Goal: Check status: Check status

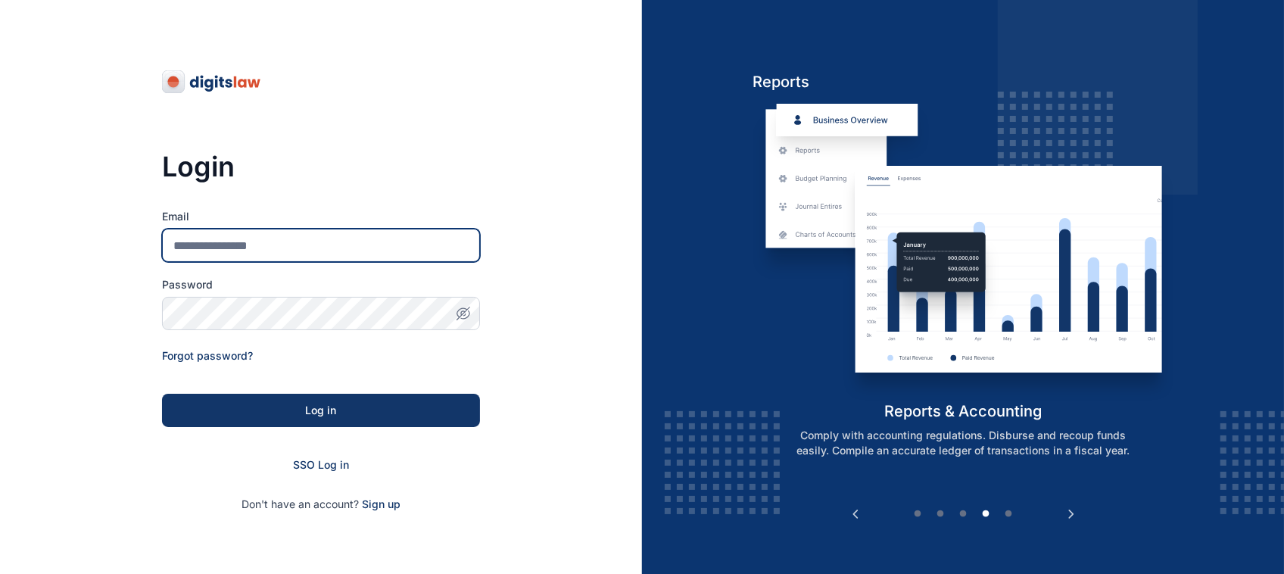
click at [357, 235] on input "Email" at bounding box center [321, 245] width 318 height 33
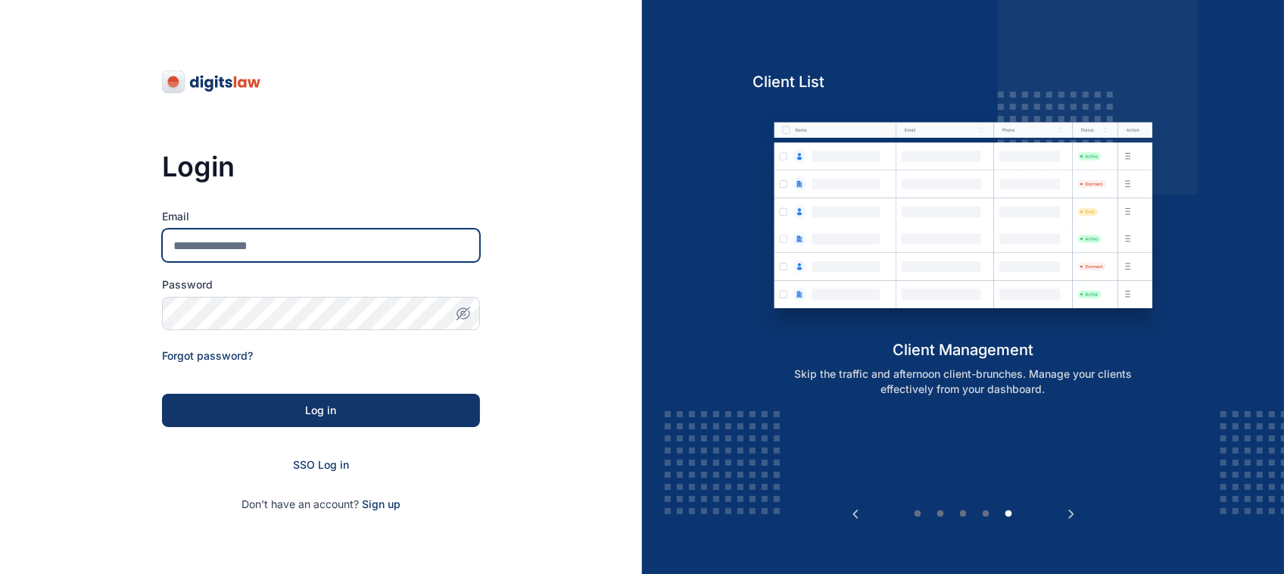
type input "**********"
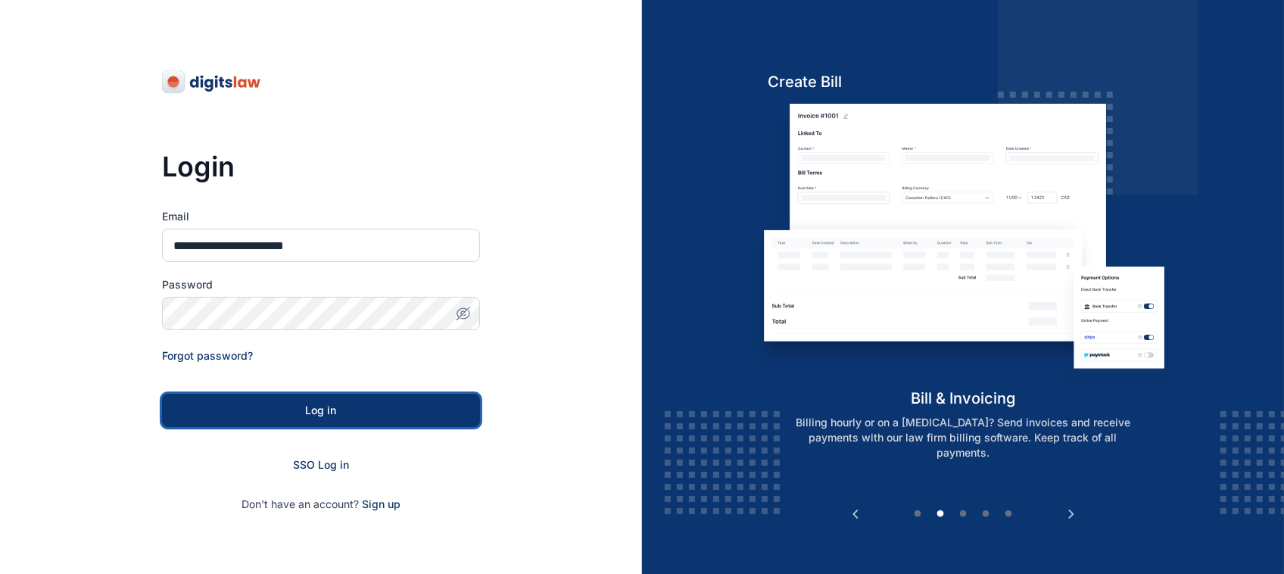
click at [331, 407] on div "Log in" at bounding box center [321, 410] width 270 height 15
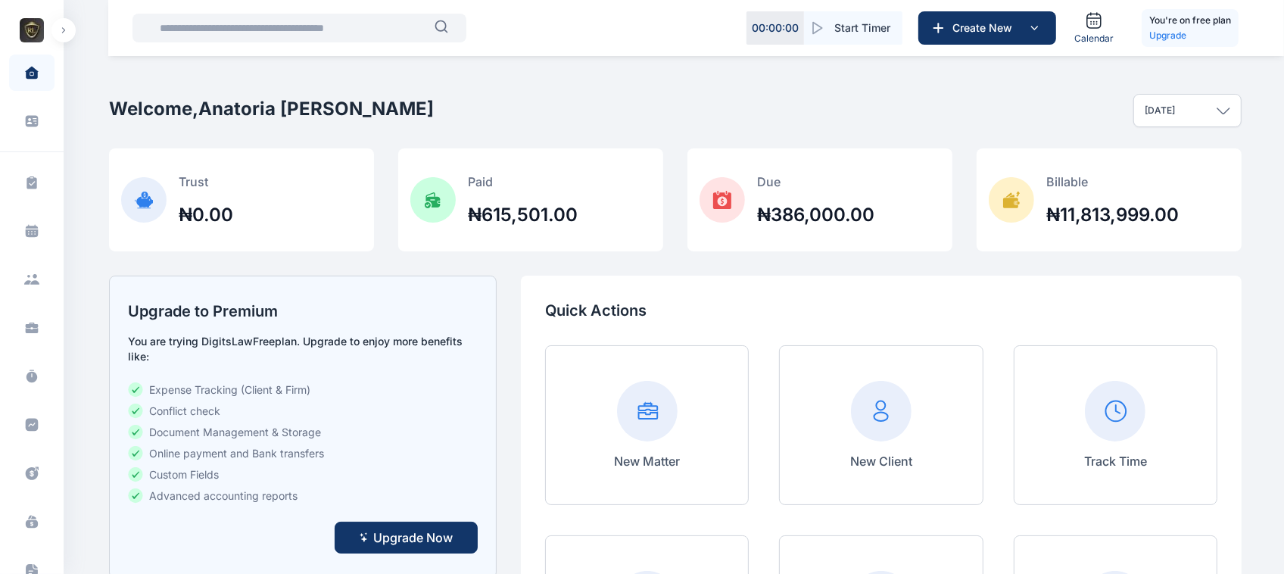
click at [54, 26] on button "button" at bounding box center [63, 30] width 24 height 24
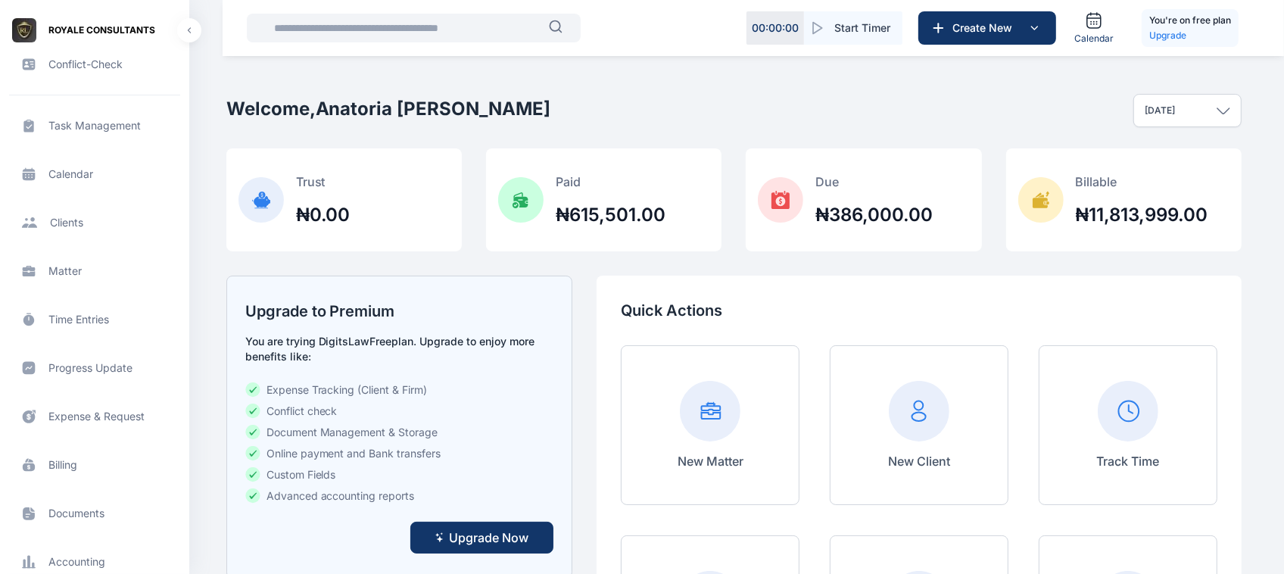
scroll to position [63, 0]
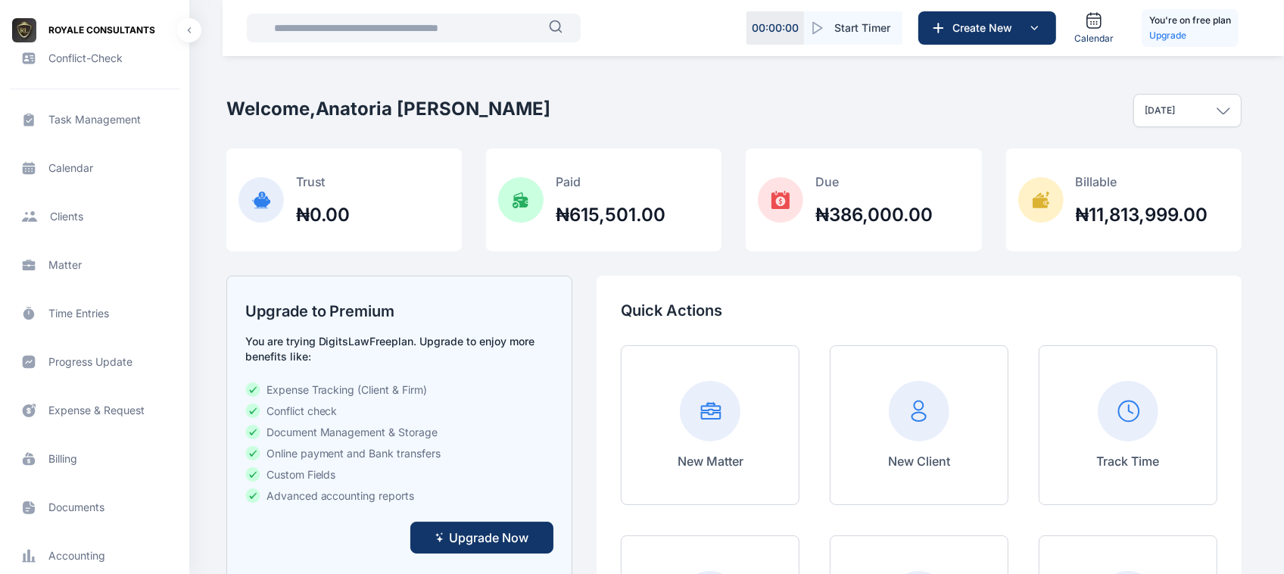
click at [89, 354] on span "Progress Update progress update progress update" at bounding box center [94, 362] width 171 height 36
click at [97, 360] on span "Progress Update progress update progress update" at bounding box center [94, 362] width 171 height 36
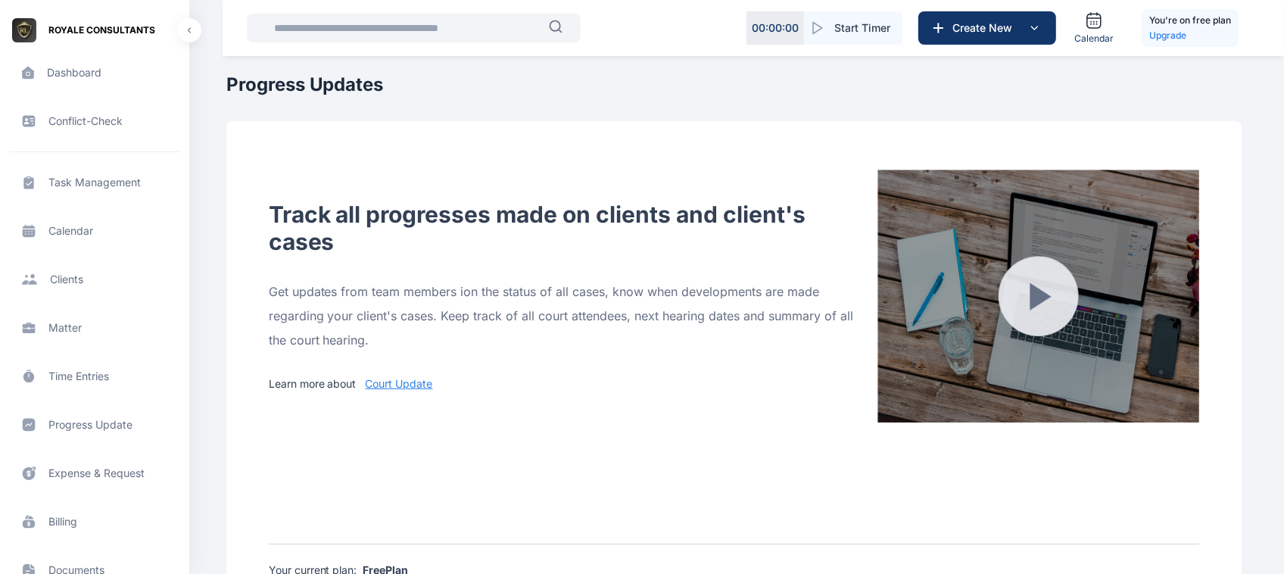
scroll to position [528, 0]
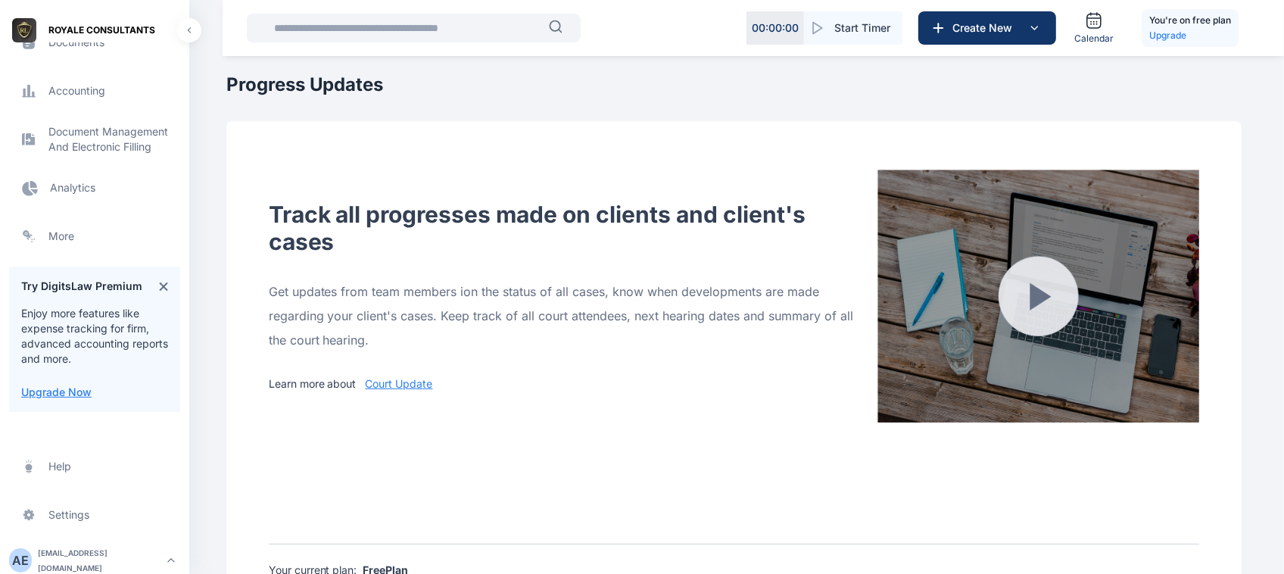
click at [17, 551] on div "A E" at bounding box center [20, 560] width 23 height 18
click at [263, 551] on span "Log out" at bounding box center [254, 556] width 38 height 15
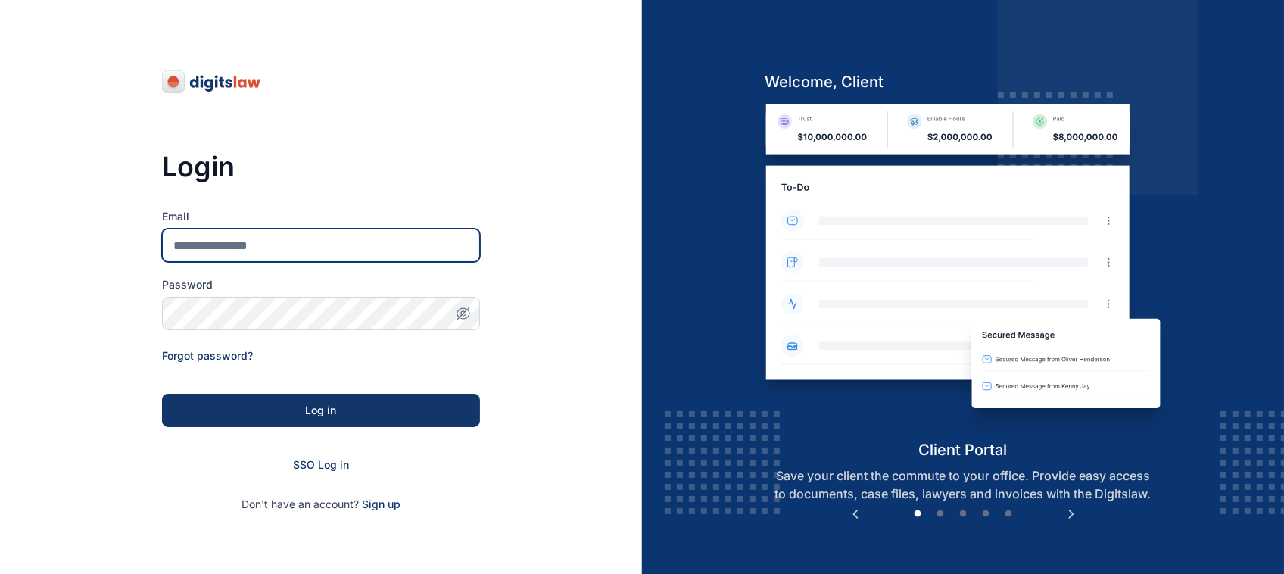
click at [313, 251] on input "Email" at bounding box center [321, 245] width 318 height 33
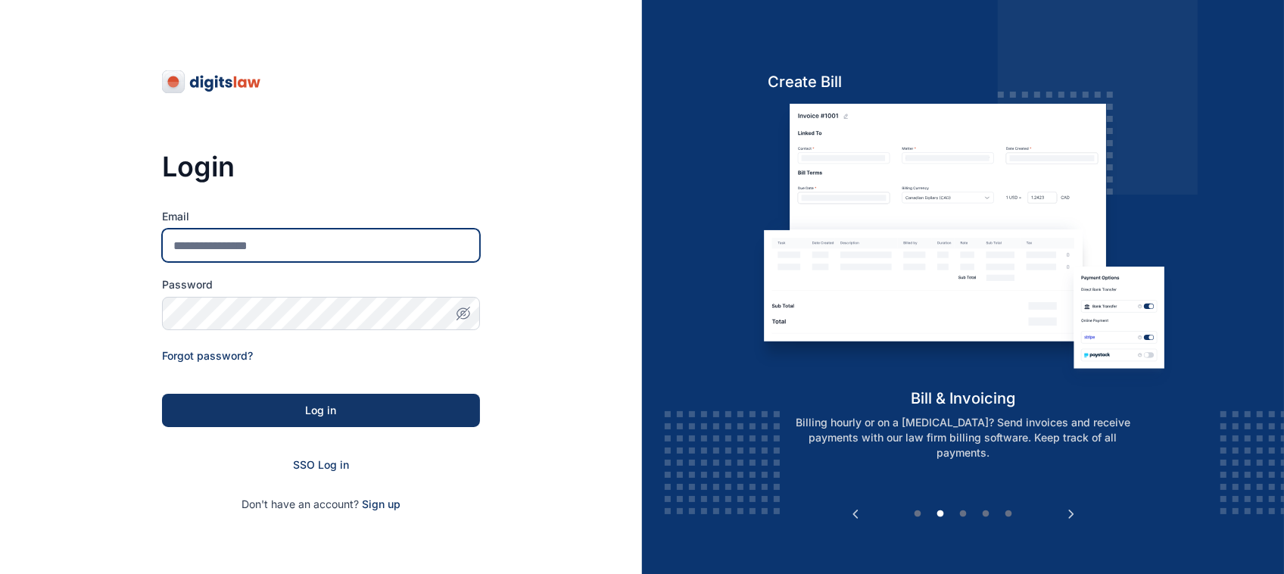
type input "**********"
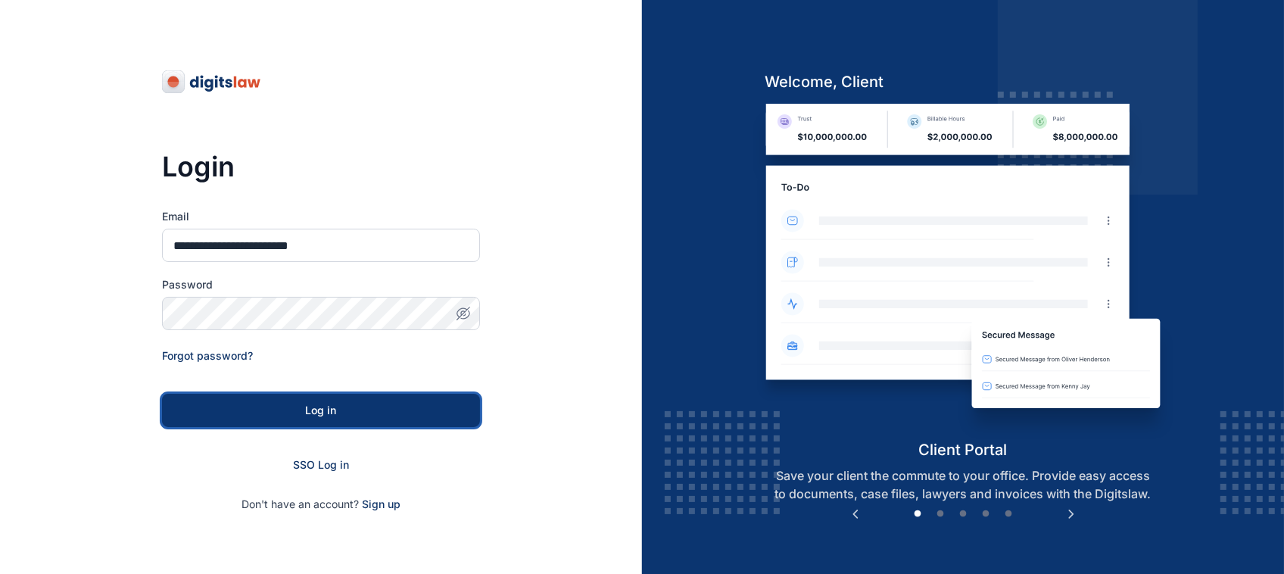
click at [371, 414] on div "Log in" at bounding box center [321, 410] width 270 height 15
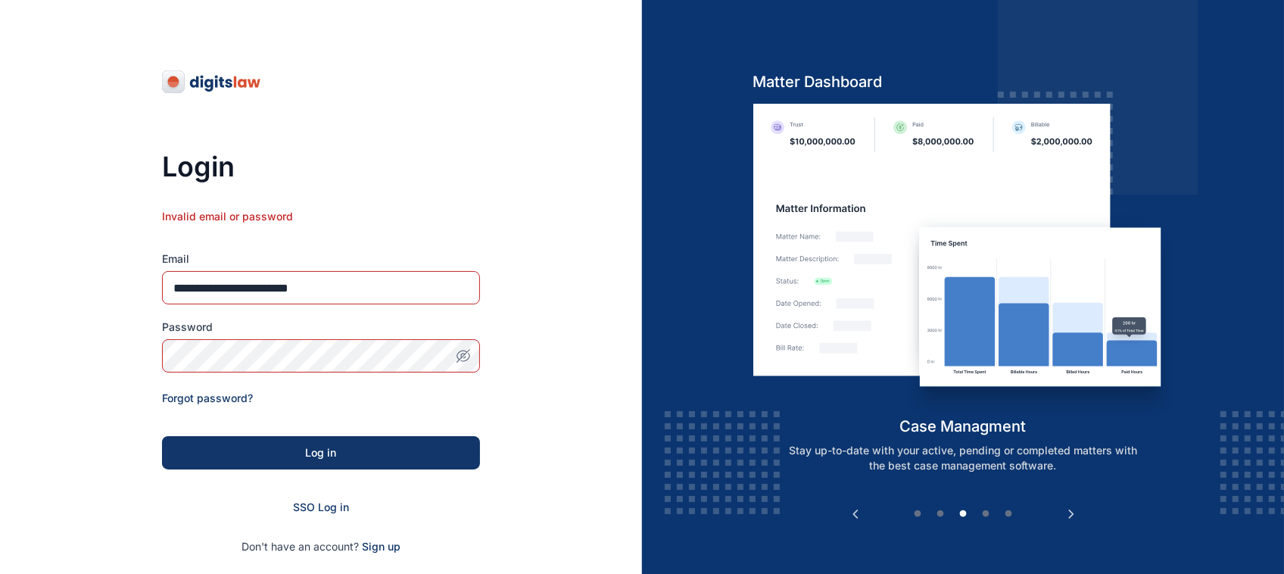
click at [469, 357] on icon "button" at bounding box center [465, 358] width 8 height 8
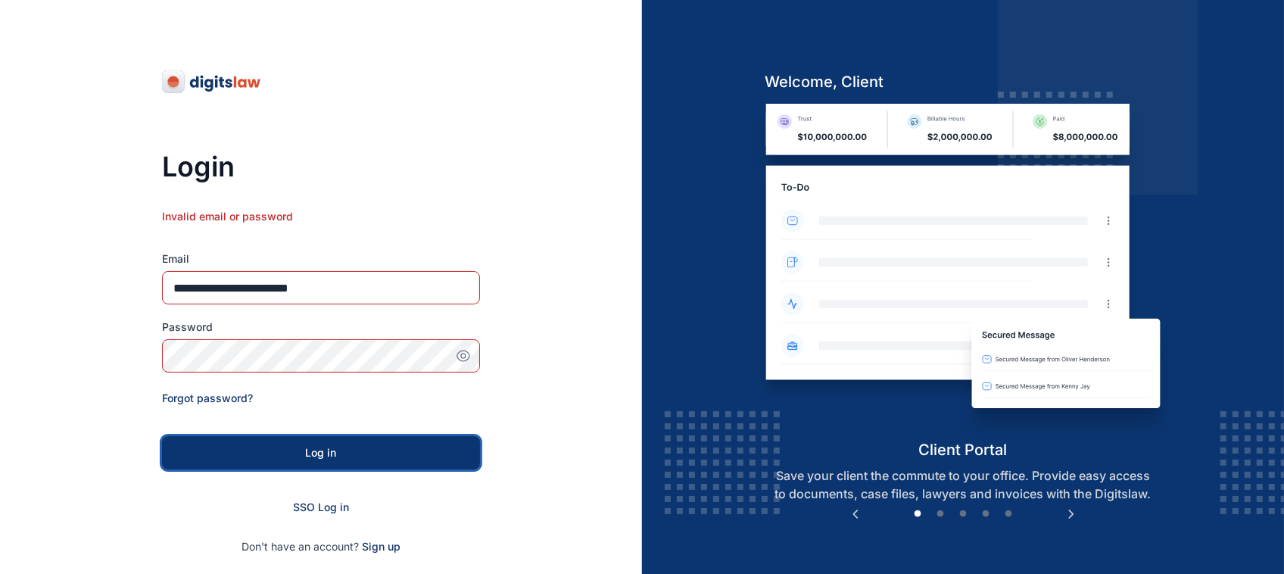
click at [238, 440] on button "Log in" at bounding box center [321, 452] width 318 height 33
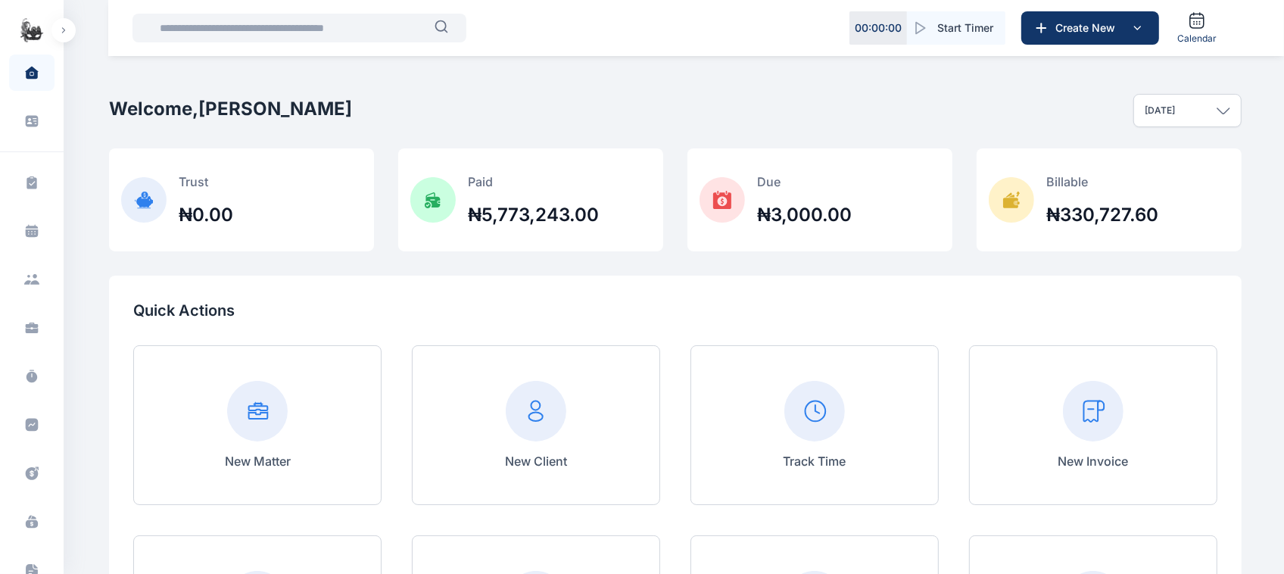
click at [66, 23] on button "button" at bounding box center [63, 30] width 24 height 24
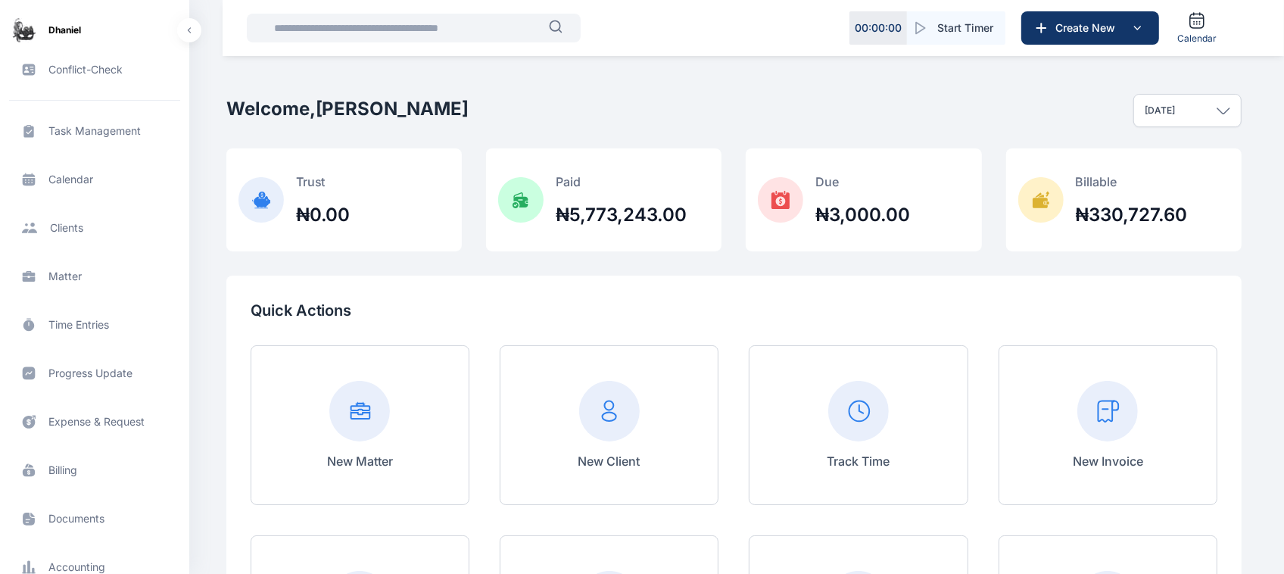
scroll to position [31, 0]
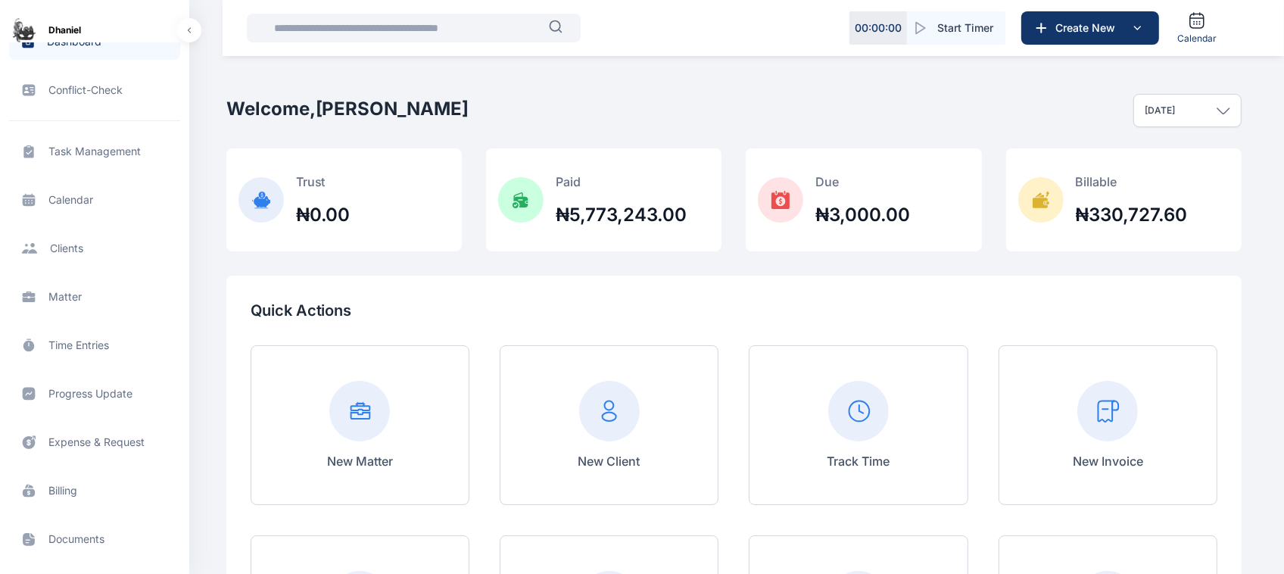
click at [72, 399] on span "Progress Update progress update progress update" at bounding box center [94, 394] width 171 height 36
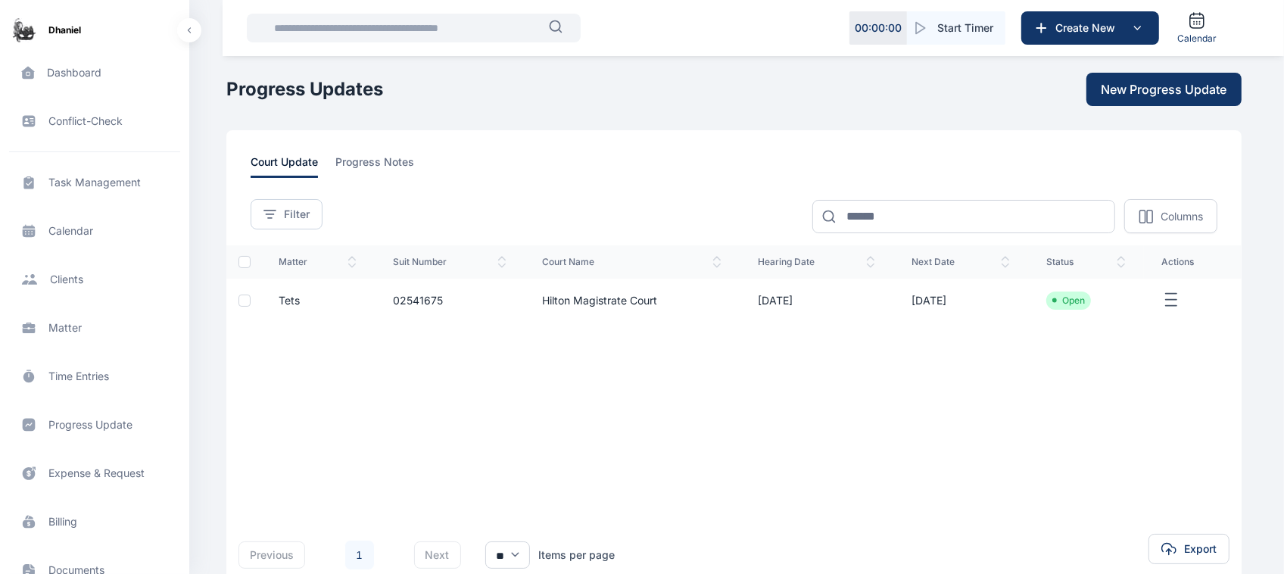
click at [1163, 289] on td at bounding box center [1193, 300] width 98 height 43
click at [1168, 303] on icon "button" at bounding box center [1171, 300] width 18 height 19
click at [1064, 410] on div "matter suit number court name hearing date next date status actions Tets 025416…" at bounding box center [733, 371] width 1015 height 253
click at [860, 299] on td "17/09/2025" at bounding box center [817, 300] width 154 height 43
click at [1124, 304] on div "Open" at bounding box center [1085, 300] width 79 height 18
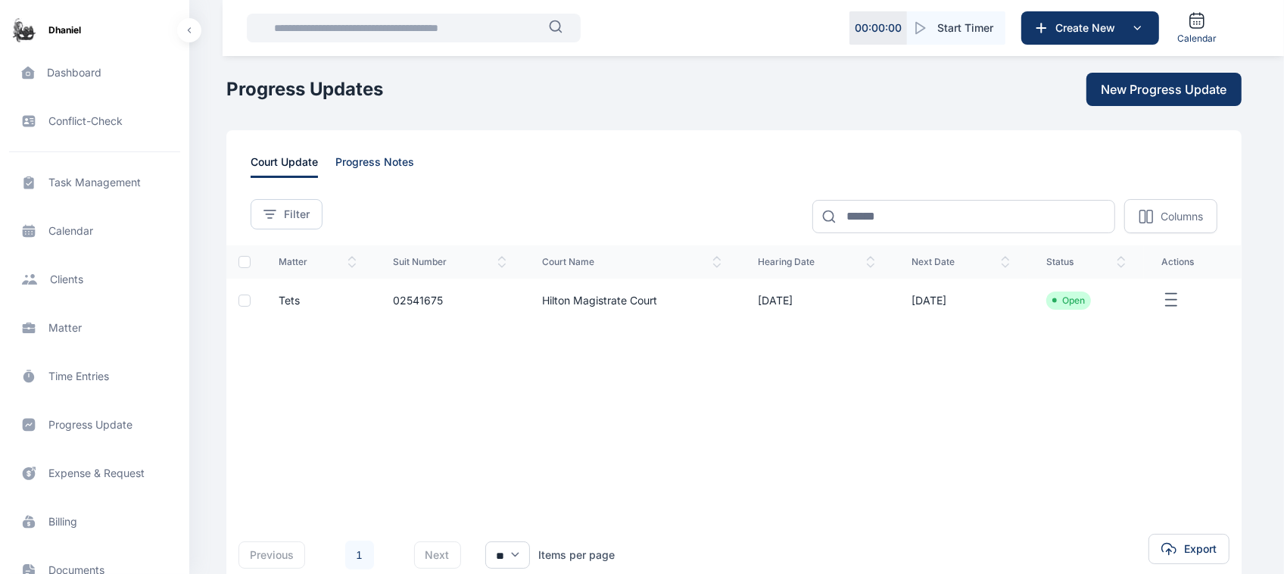
click at [382, 161] on span "progress notes" at bounding box center [375, 165] width 79 height 23
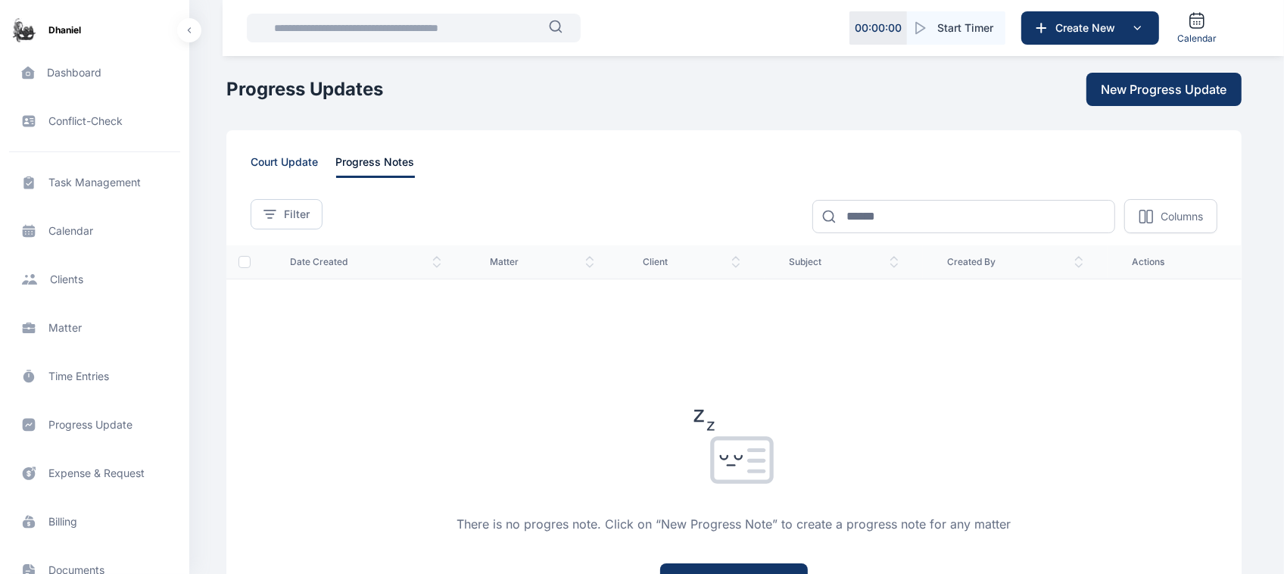
click at [277, 154] on span "court update" at bounding box center [284, 165] width 67 height 23
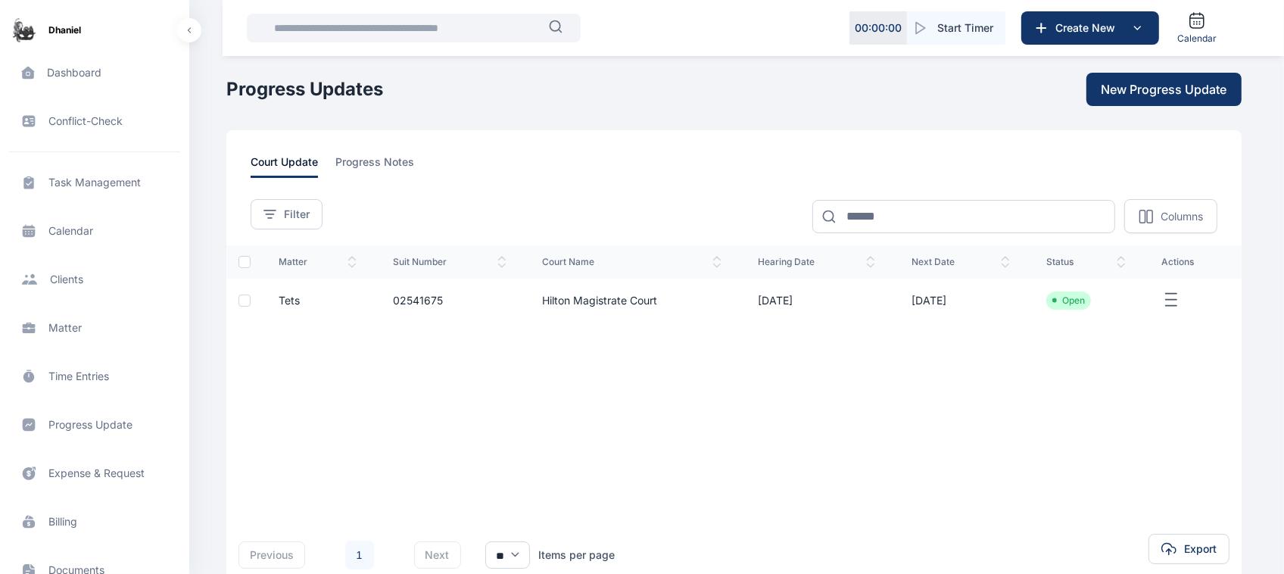
click at [1173, 298] on icon "button" at bounding box center [1171, 300] width 18 height 19
click at [1117, 407] on div "matter suit number court name hearing date next date status actions Tets 025416…" at bounding box center [733, 371] width 1015 height 253
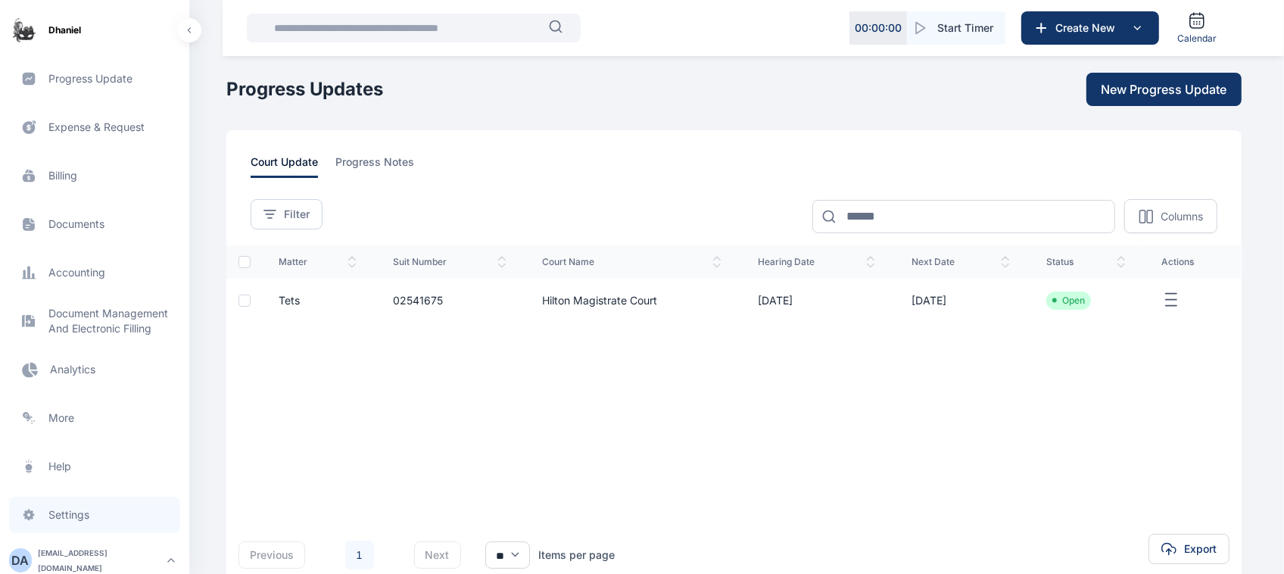
click at [82, 506] on span "Settings settings settings" at bounding box center [94, 515] width 171 height 36
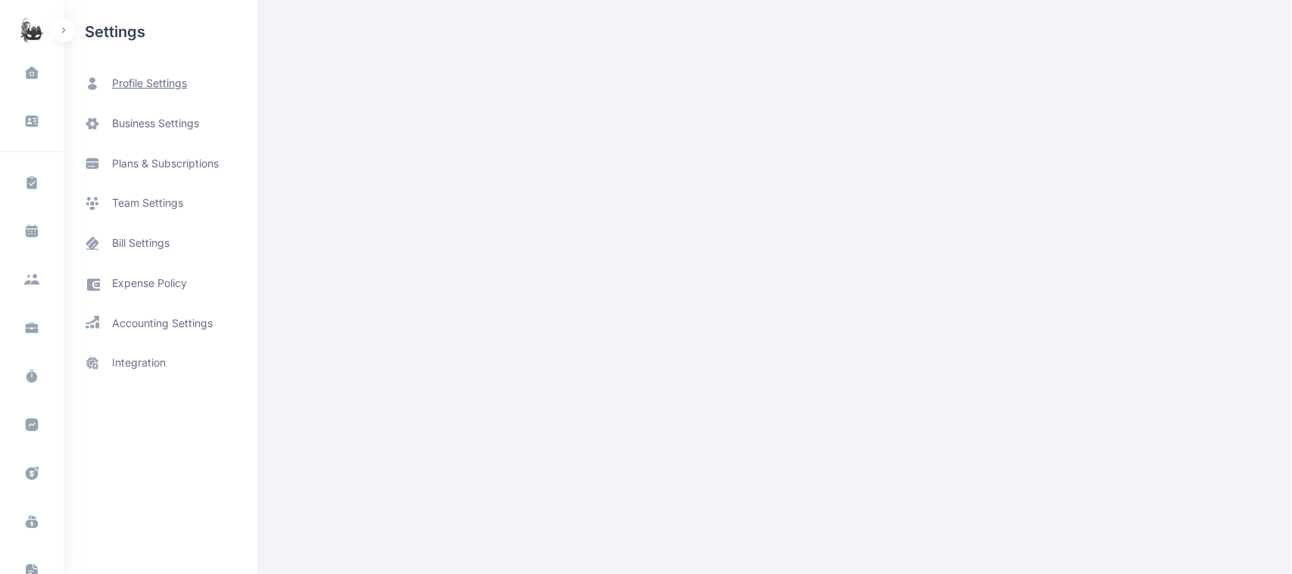
click at [157, 100] on span "profile settings" at bounding box center [161, 84] width 194 height 40
click at [157, 80] on span "profile settings" at bounding box center [149, 84] width 75 height 16
